Goal: Navigation & Orientation: Find specific page/section

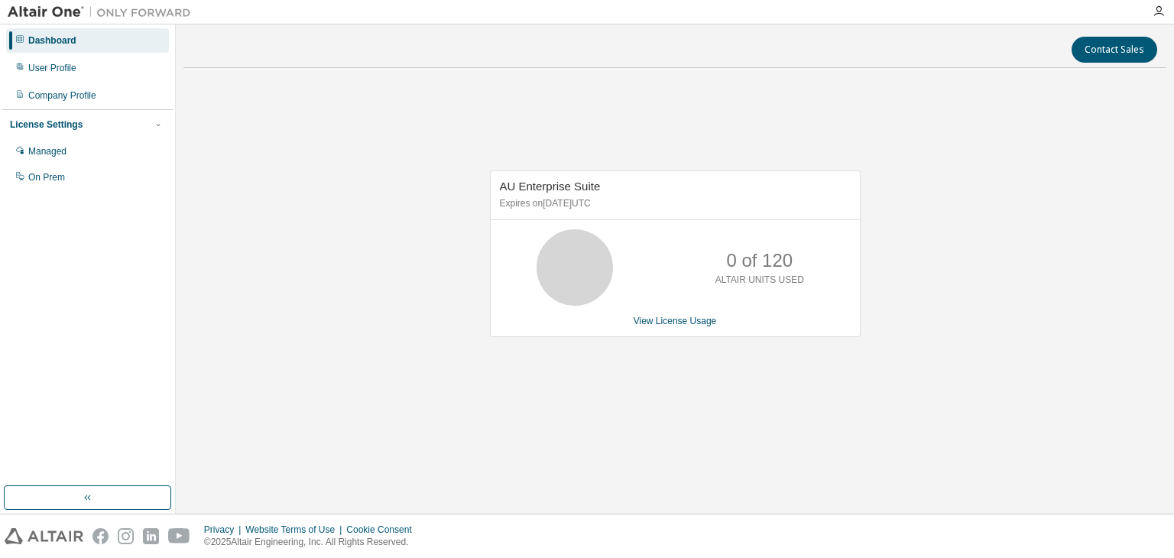
click at [889, 111] on div "AU Enterprise Suite Expires on [DATE] UTC 0 of 120 ALTAIR UNITS USED View Licen…" at bounding box center [674, 261] width 983 height 363
